Goal: Task Accomplishment & Management: Manage account settings

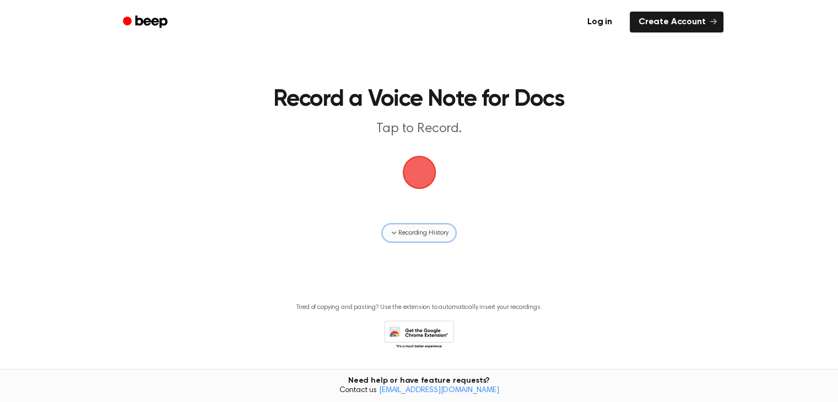
click at [447, 230] on span "Recording History" at bounding box center [423, 233] width 50 height 10
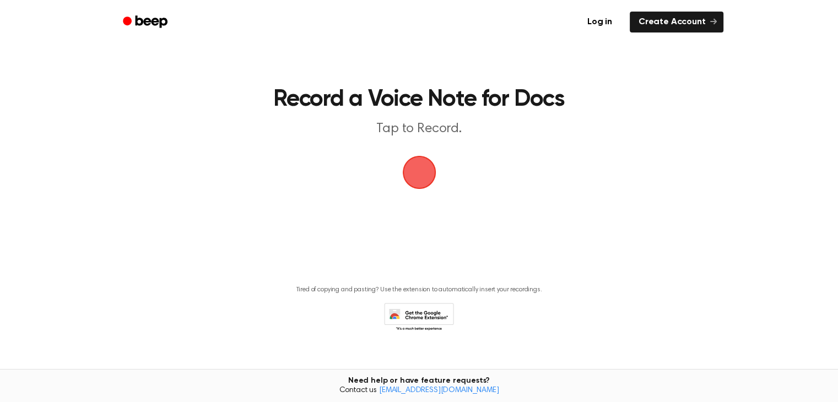
scroll to position [15, 0]
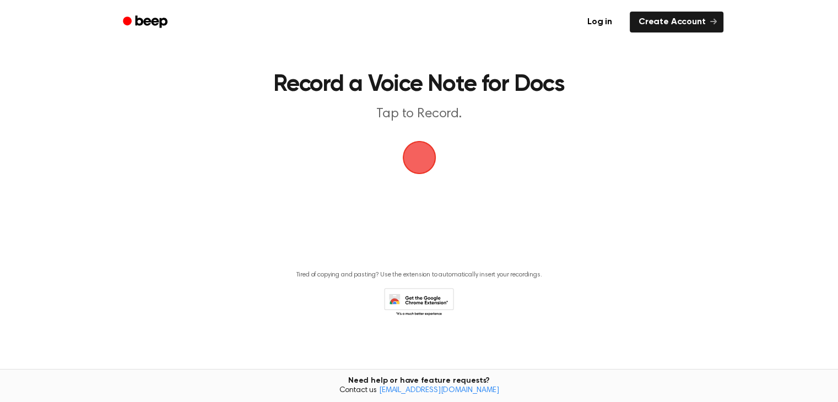
click at [416, 149] on span "button" at bounding box center [419, 157] width 45 height 45
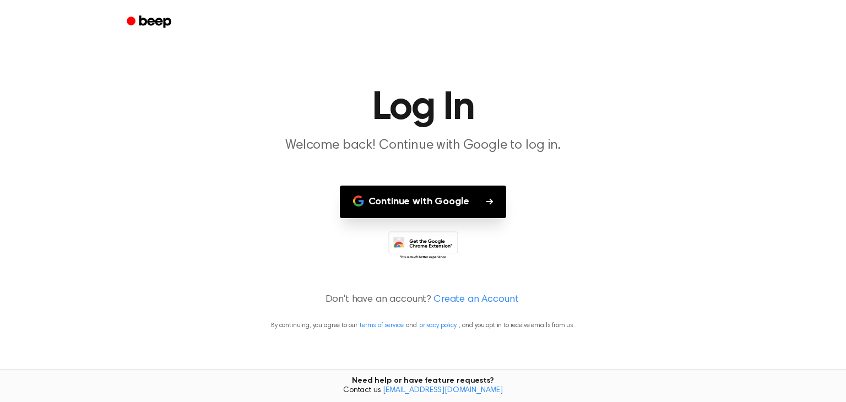
click at [432, 196] on button "Continue with Google" at bounding box center [423, 202] width 167 height 32
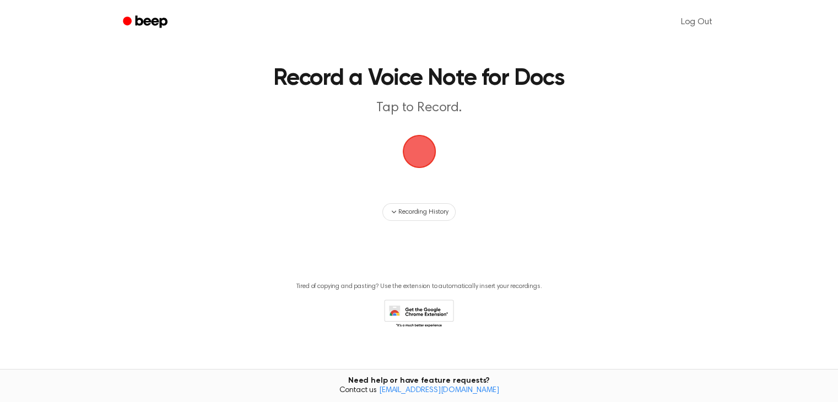
scroll to position [32, 0]
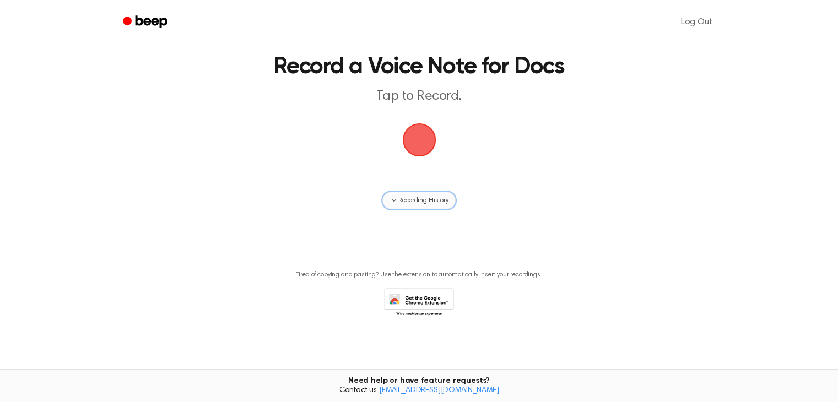
click at [421, 203] on span "Recording History" at bounding box center [423, 201] width 50 height 10
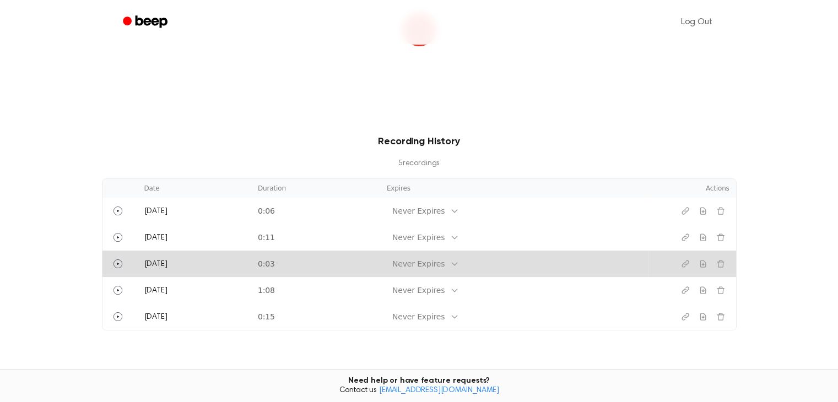
scroll to position [198, 0]
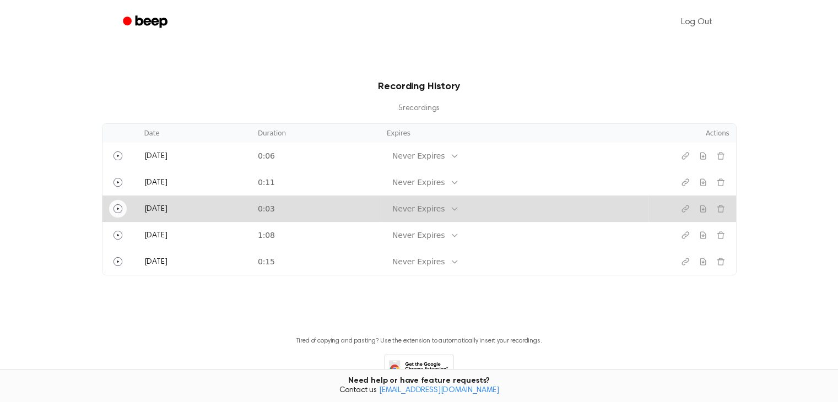
click at [118, 209] on icon "Play" at bounding box center [117, 208] width 9 height 9
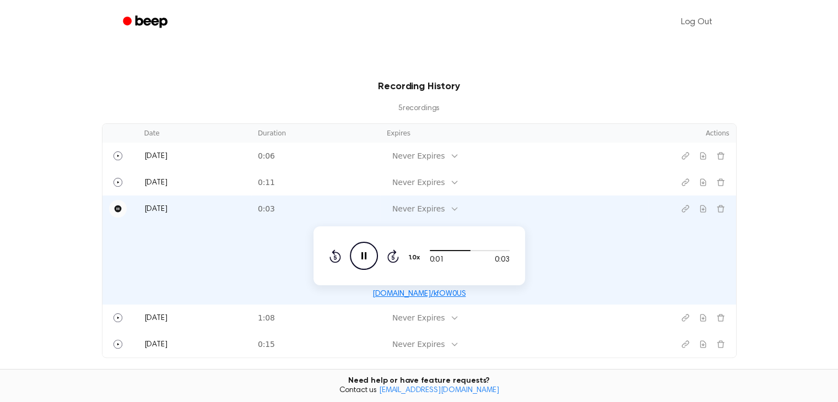
click at [365, 251] on icon "Pause Audio" at bounding box center [364, 256] width 28 height 28
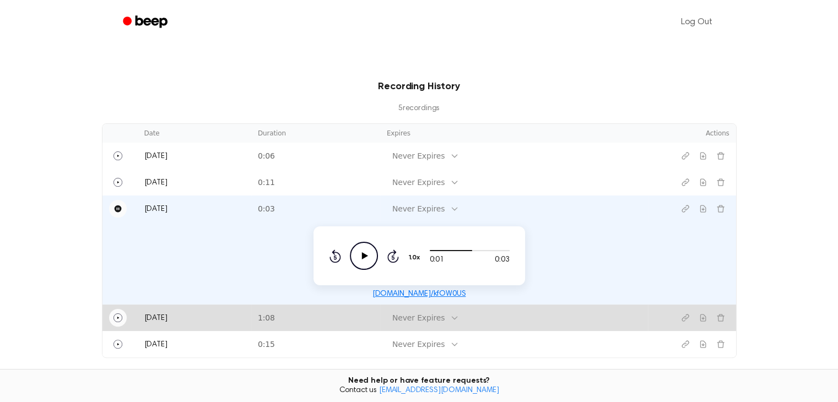
click at [121, 314] on icon "Play" at bounding box center [117, 317] width 9 height 9
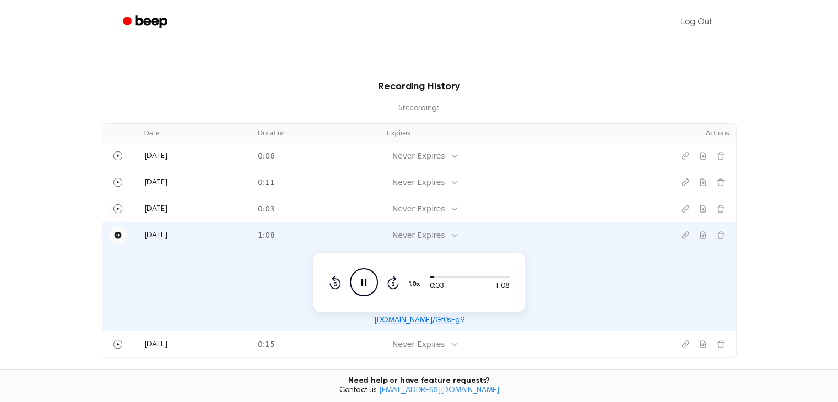
click at [358, 283] on icon "Pause Audio" at bounding box center [364, 282] width 28 height 28
click at [688, 235] on icon "Copy link" at bounding box center [685, 235] width 9 height 9
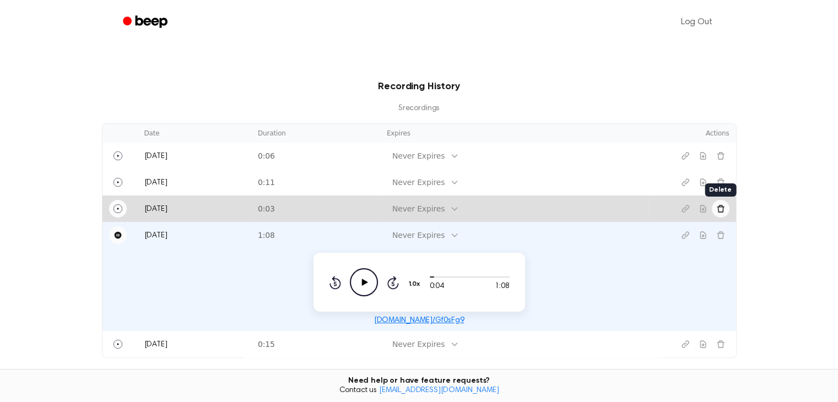
click at [716, 210] on icon "Delete recording" at bounding box center [720, 208] width 9 height 9
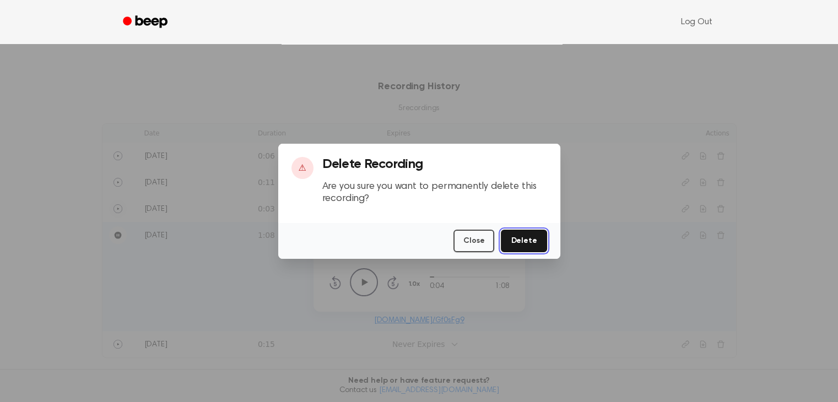
click at [536, 237] on button "Delete" at bounding box center [524, 241] width 46 height 23
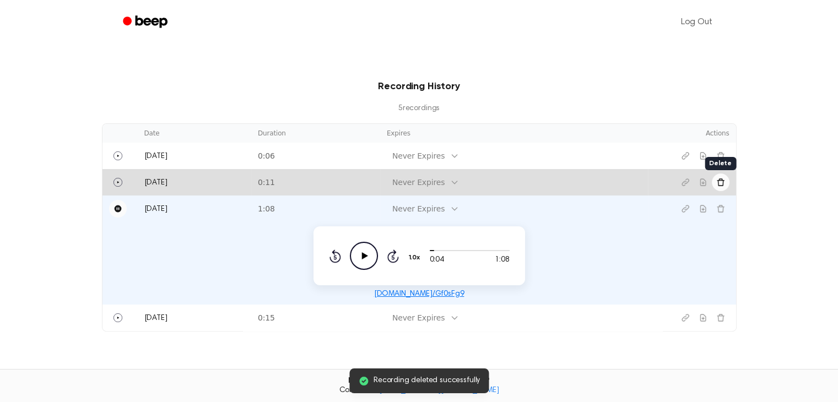
click at [718, 182] on icon "Delete recording" at bounding box center [720, 182] width 9 height 9
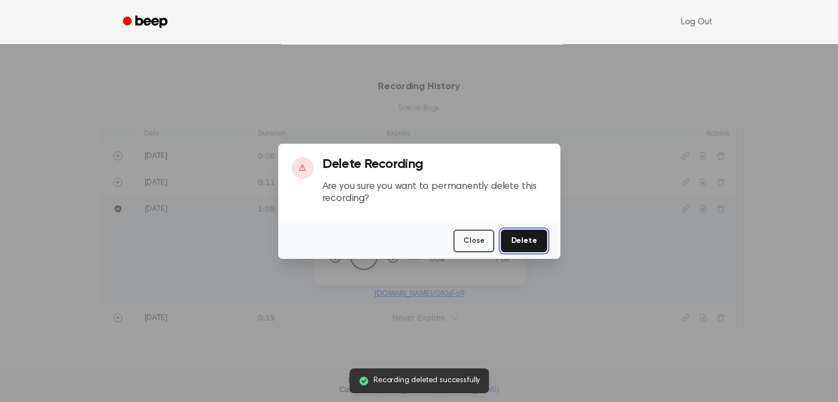
click at [532, 237] on button "Delete" at bounding box center [524, 241] width 46 height 23
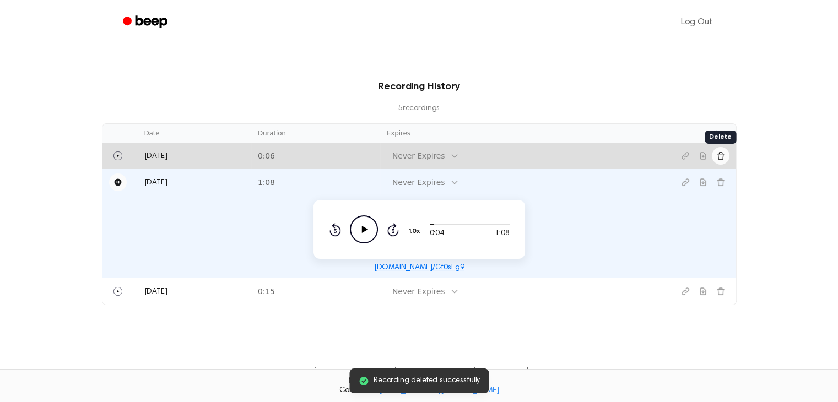
click at [720, 157] on icon "Delete recording" at bounding box center [720, 155] width 9 height 9
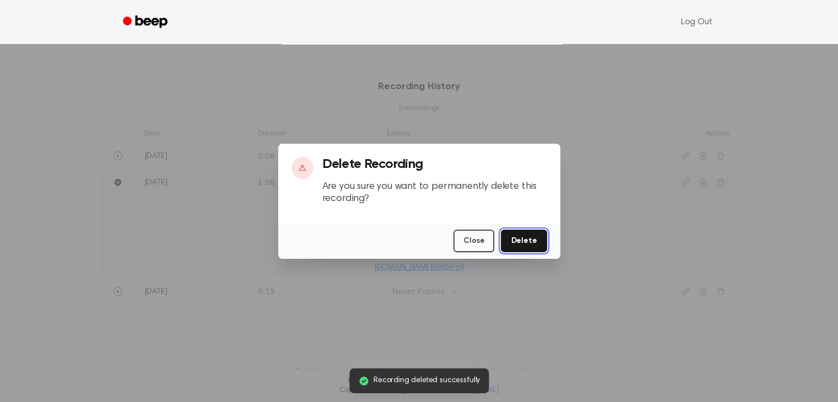
click at [527, 245] on button "Delete" at bounding box center [524, 241] width 46 height 23
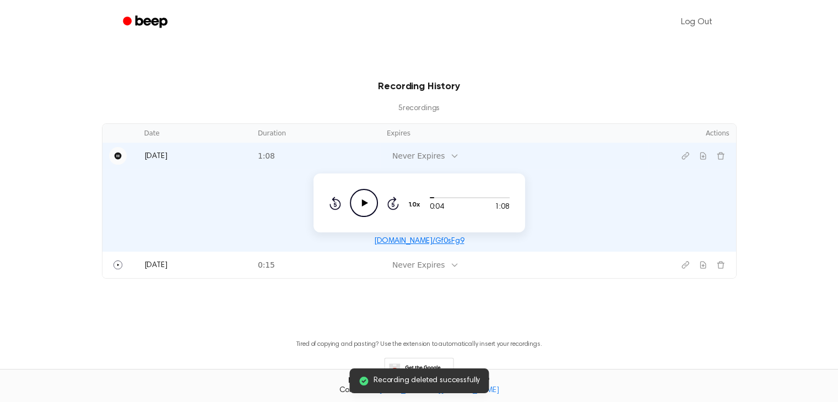
click at [459, 157] on icon at bounding box center [454, 155] width 9 height 9
click at [455, 250] on div "[DATE]" at bounding box center [449, 253] width 66 height 20
click at [370, 200] on icon "Play Audio" at bounding box center [364, 203] width 28 height 28
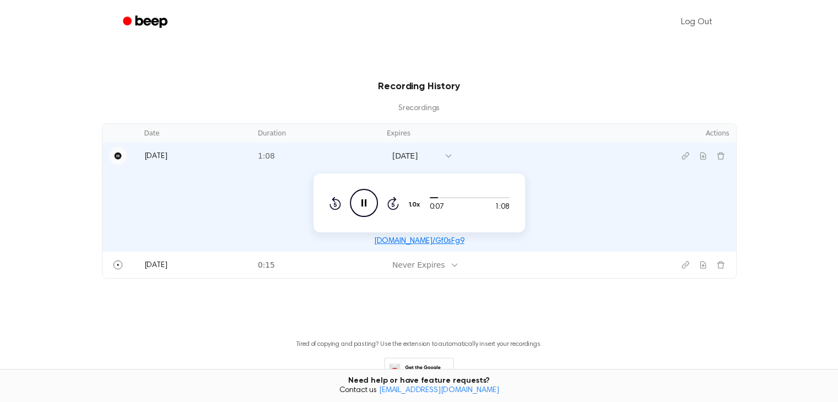
click at [364, 204] on icon "Pause Audio" at bounding box center [364, 203] width 28 height 28
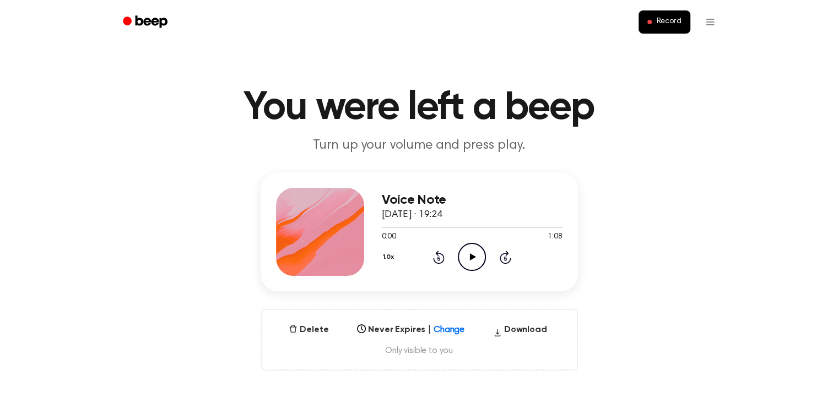
drag, startPoint x: 479, startPoint y: 254, endPoint x: 487, endPoint y: 256, distance: 8.0
click at [479, 254] on icon "Play Audio" at bounding box center [472, 257] width 28 height 28
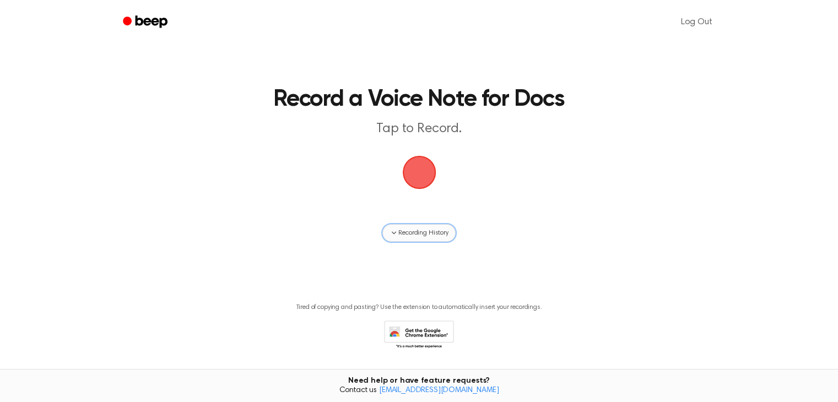
click at [437, 238] on button "Recording History" at bounding box center [418, 233] width 73 height 18
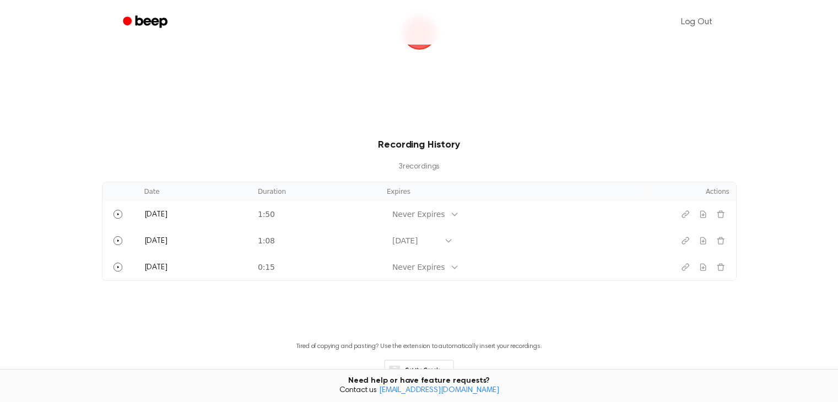
scroll to position [165, 0]
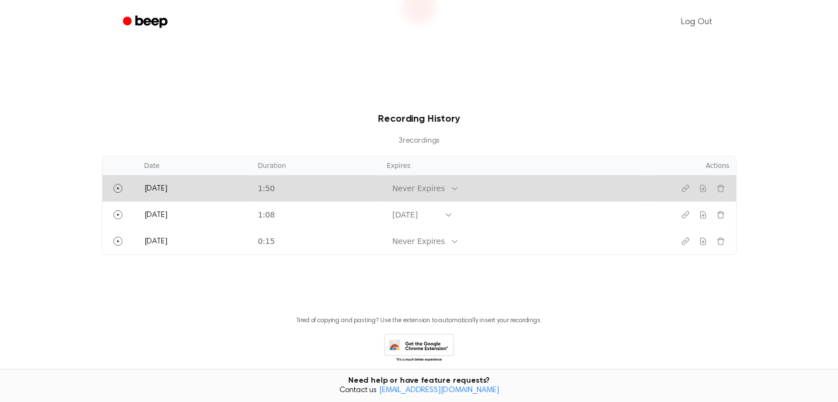
click at [459, 186] on icon at bounding box center [454, 188] width 9 height 9
click at [450, 263] on div "[DATE]" at bounding box center [449, 265] width 66 height 20
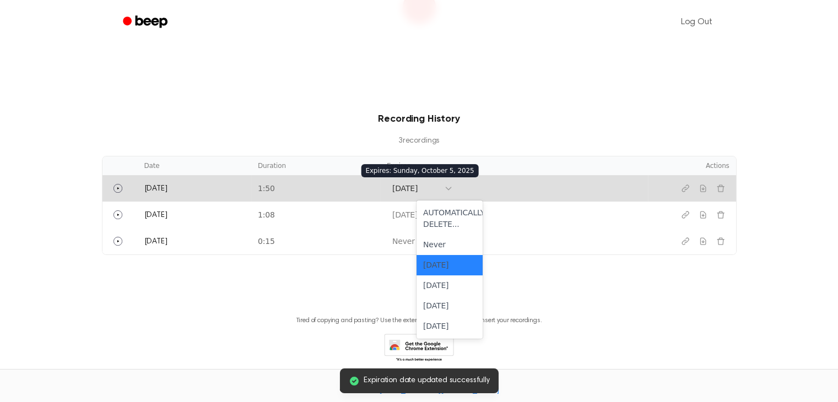
click at [453, 193] on div at bounding box center [448, 188] width 9 height 15
click at [464, 278] on div "[DATE]" at bounding box center [449, 285] width 66 height 20
